Goal: Information Seeking & Learning: Learn about a topic

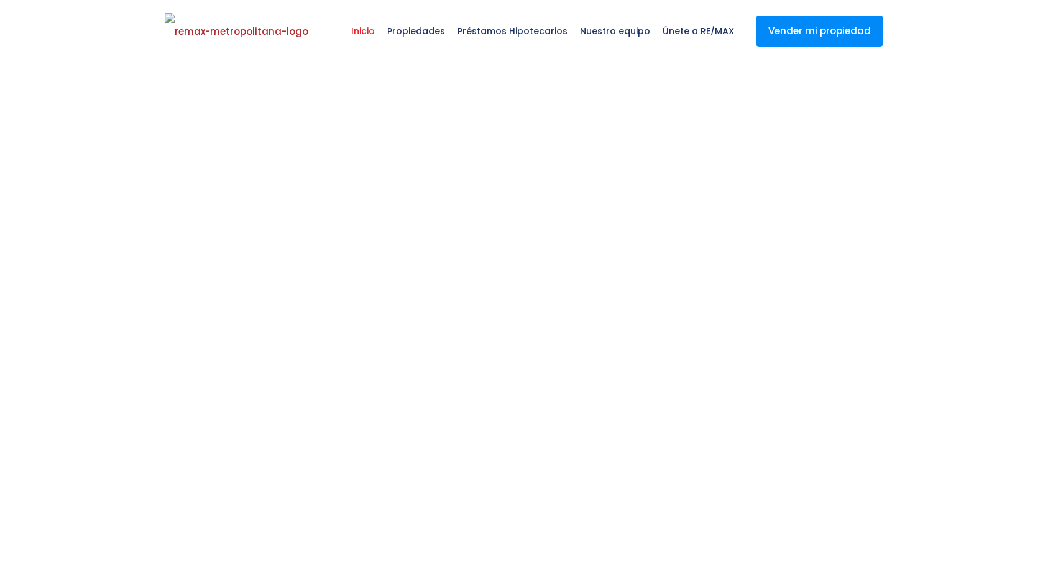
select select
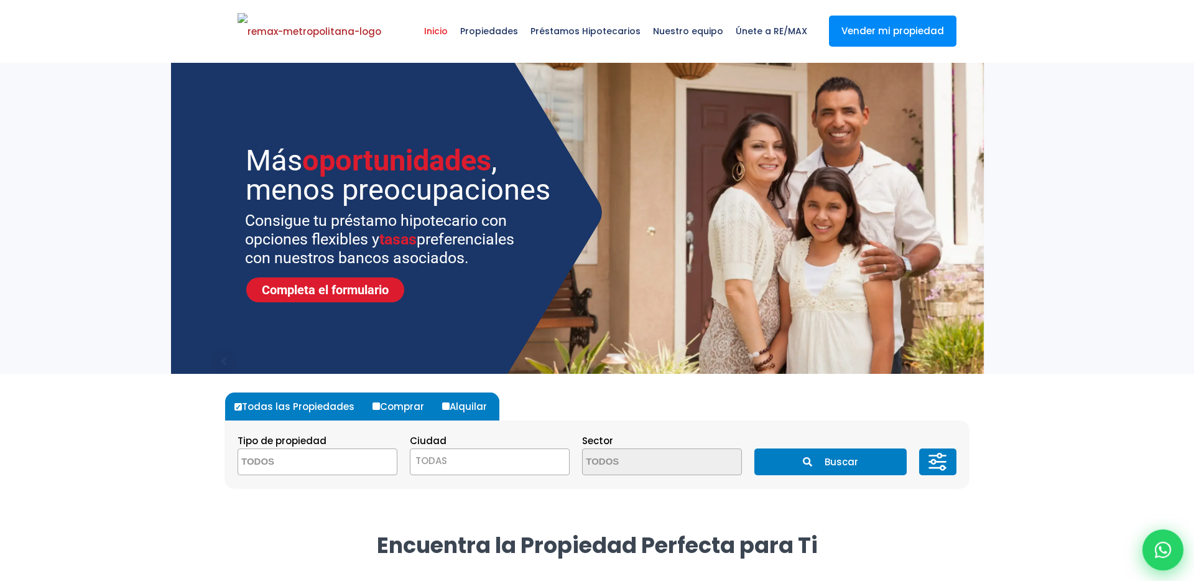
click at [1048, 542] on icon at bounding box center [1163, 550] width 16 height 16
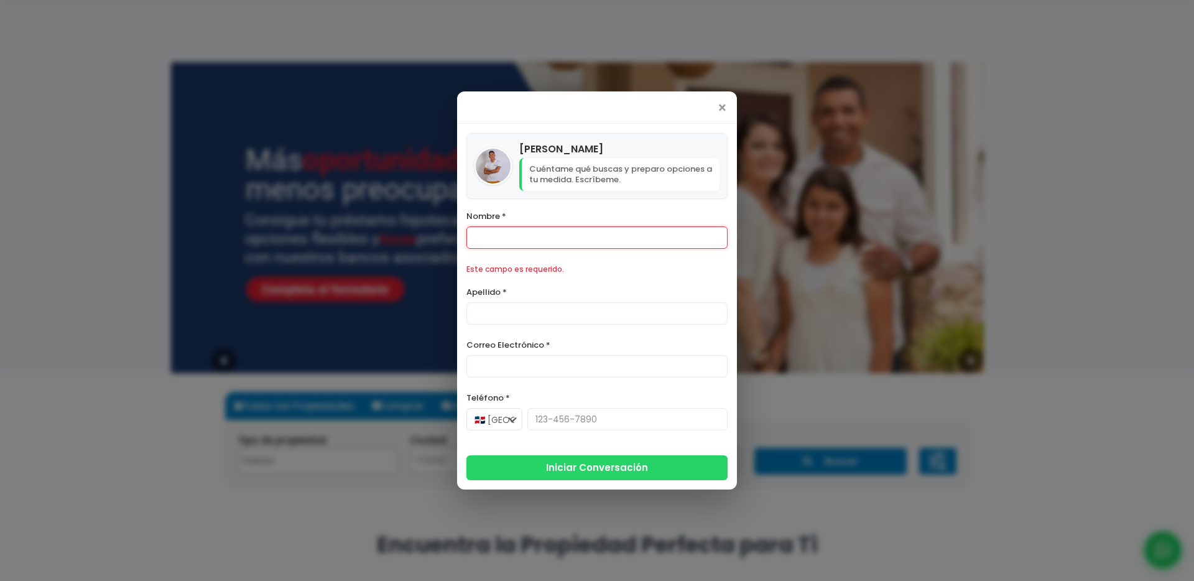
scroll to position [164, 0]
